Goal: Find specific page/section: Find specific page/section

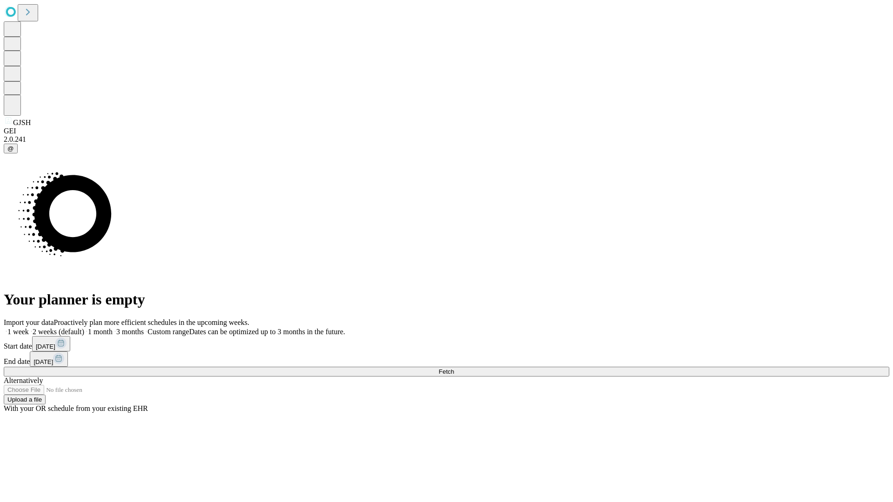
click at [454, 368] on span "Fetch" at bounding box center [445, 371] width 15 height 7
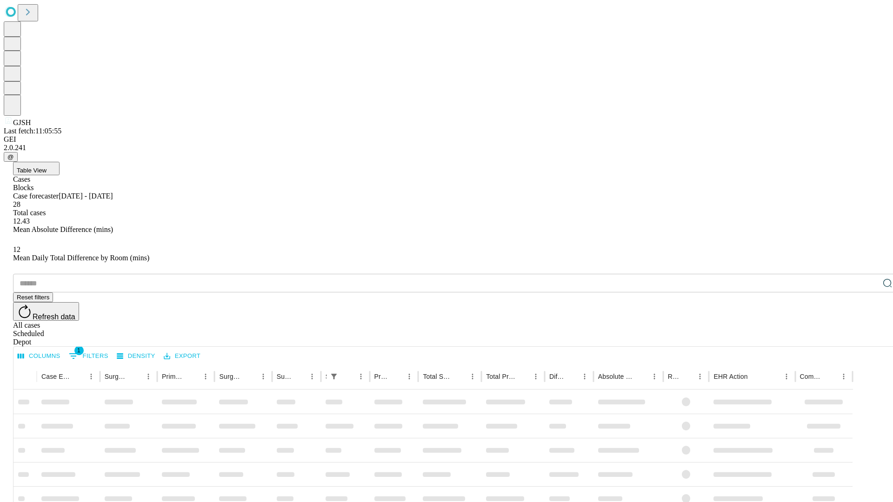
click at [46, 167] on span "Table View" at bounding box center [32, 170] width 30 height 7
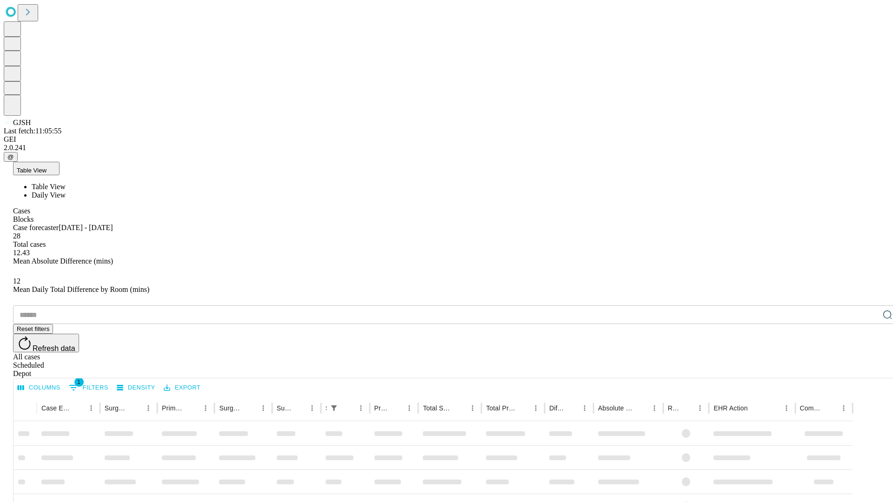
click at [66, 191] on span "Daily View" at bounding box center [49, 195] width 34 height 8
